Goal: Find contact information: Find contact information

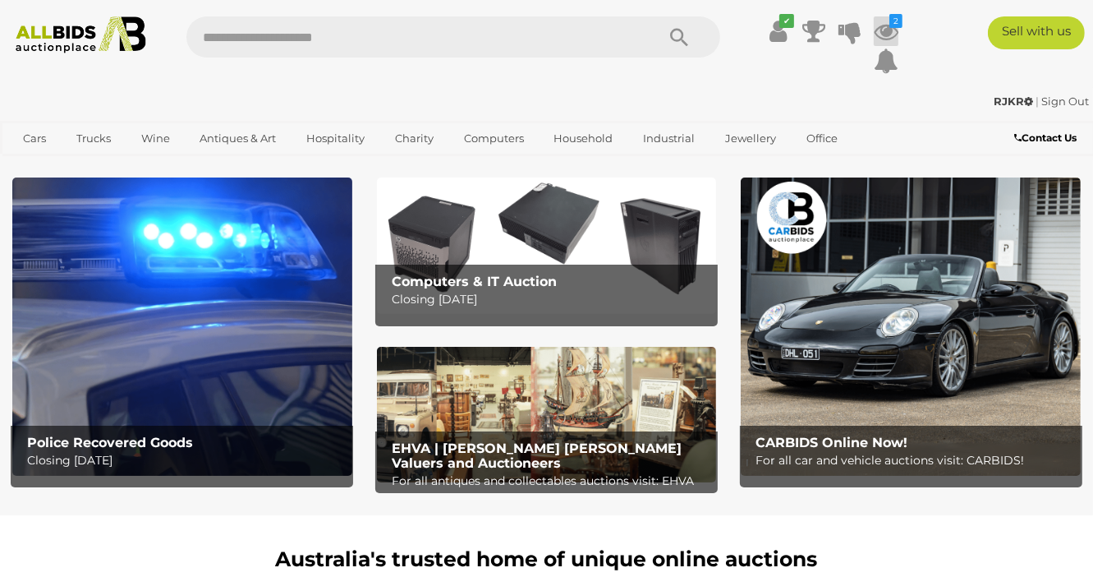
click at [890, 31] on icon at bounding box center [886, 31] width 25 height 30
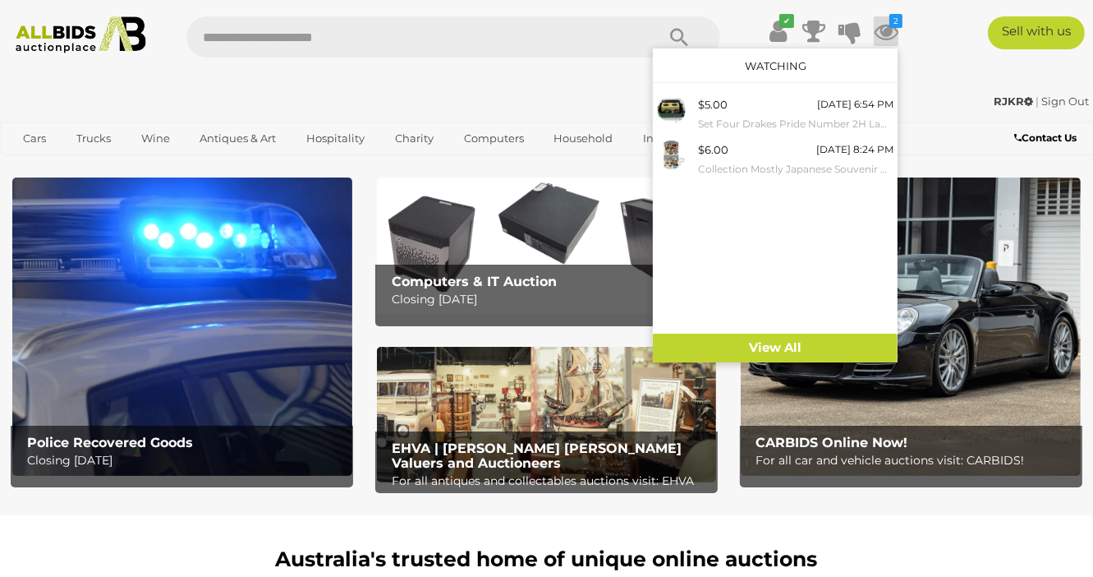
click at [931, 58] on div "✔ 2" at bounding box center [547, 49] width 1118 height 67
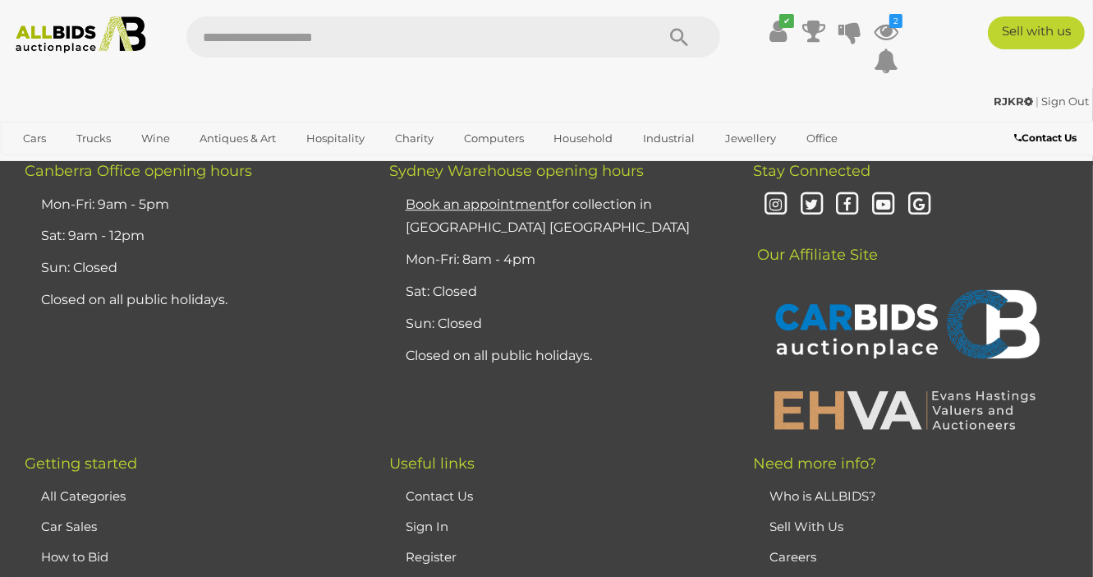
scroll to position [3955, 0]
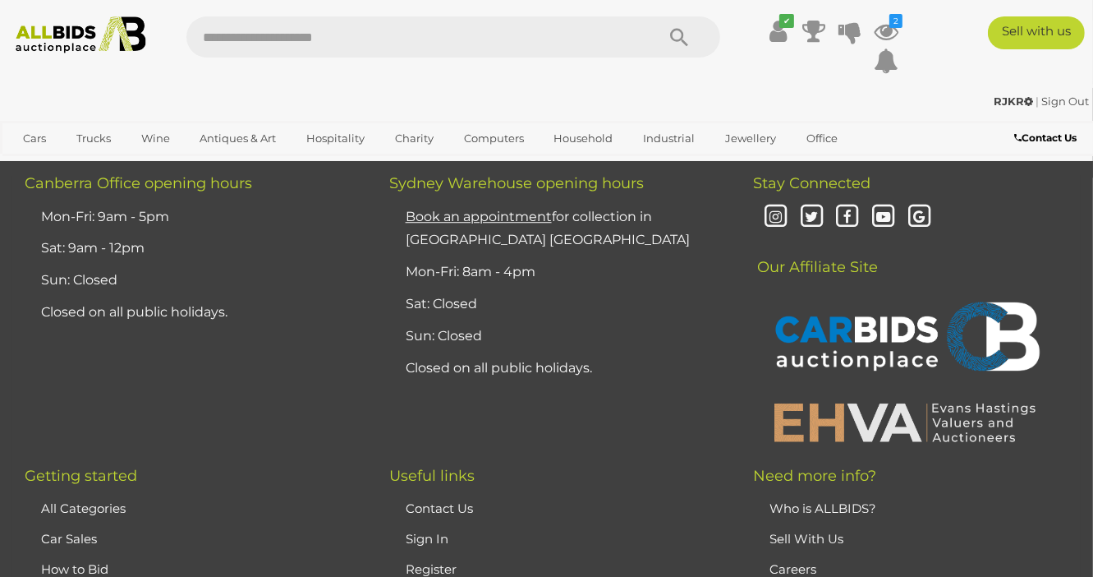
click at [1044, 138] on b "Contact Us" at bounding box center [1045, 137] width 62 height 12
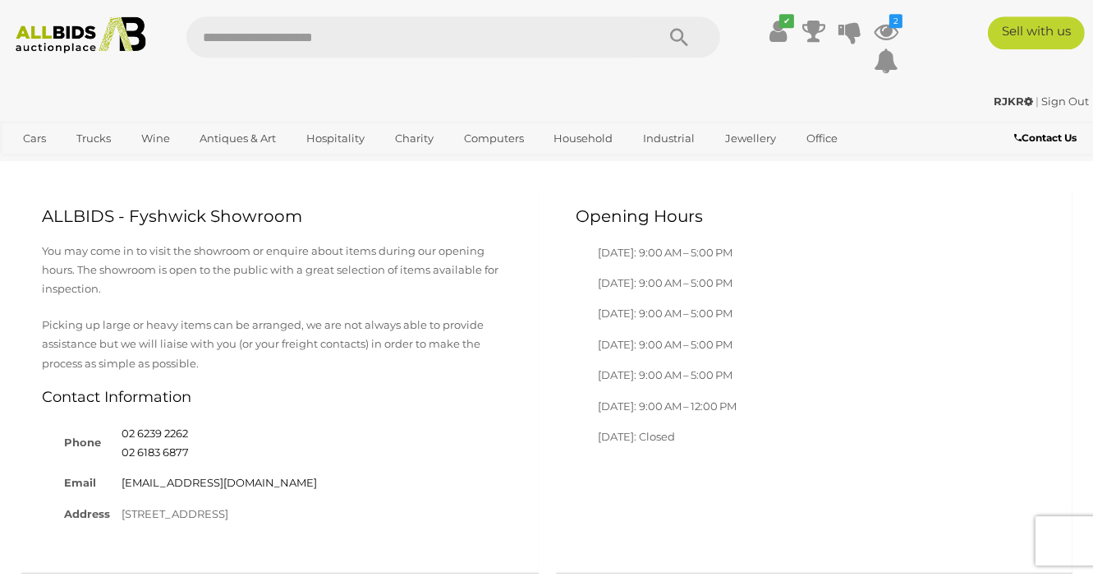
scroll to position [887, 0]
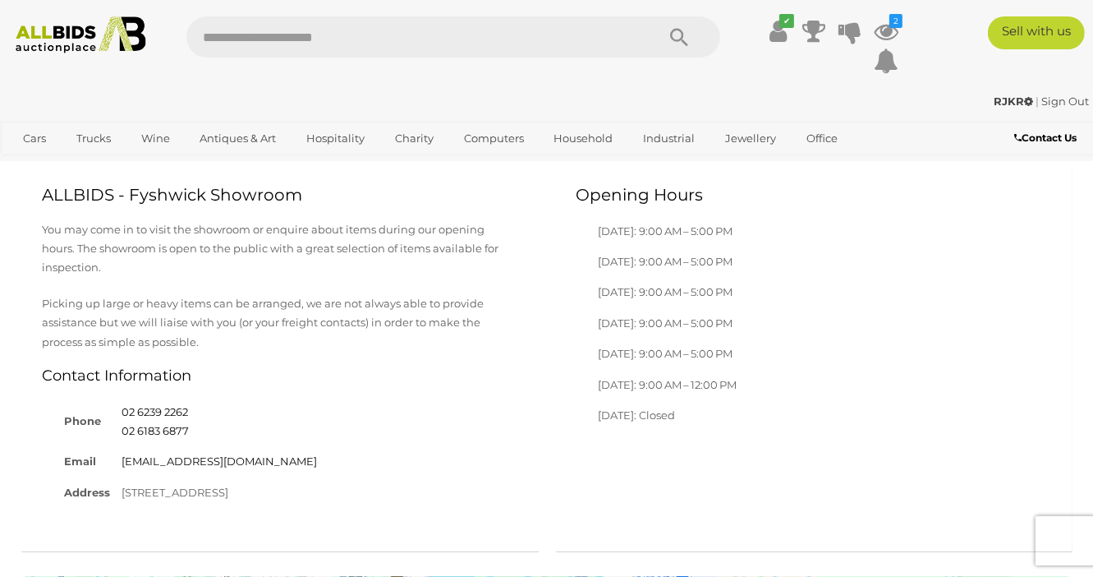
click at [962, 364] on div "Opening Hours [DATE]: 9:00 AM – 5:00 PM [DATE]: 9:00 AM – 5:00 PM [DATE]: 9:00 …" at bounding box center [814, 308] width 518 height 283
